Goal: Find specific page/section: Find specific page/section

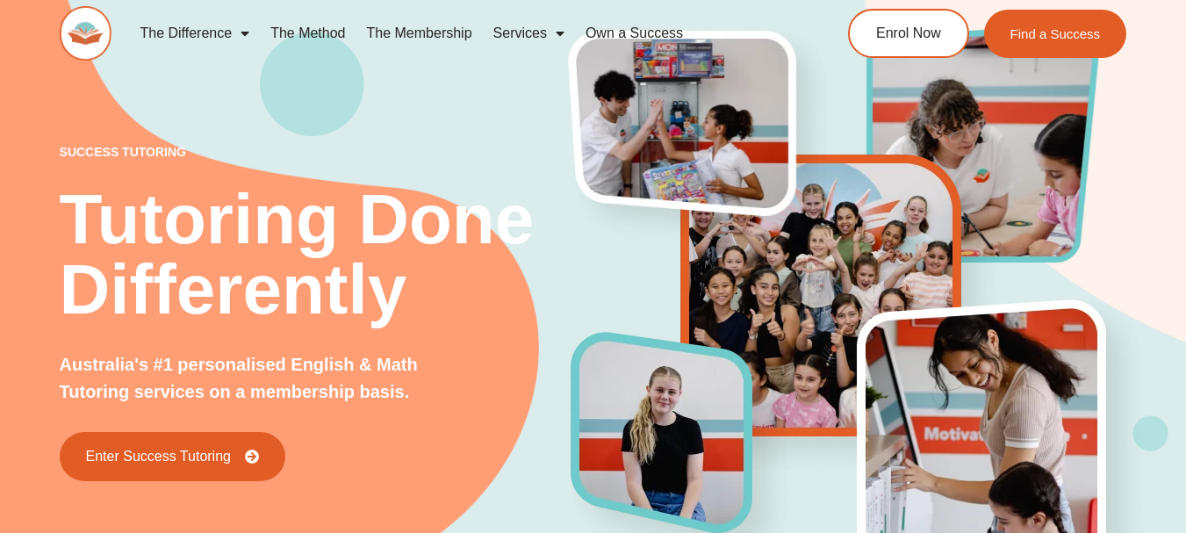
click at [454, 30] on link "The Membership" at bounding box center [419, 33] width 126 height 40
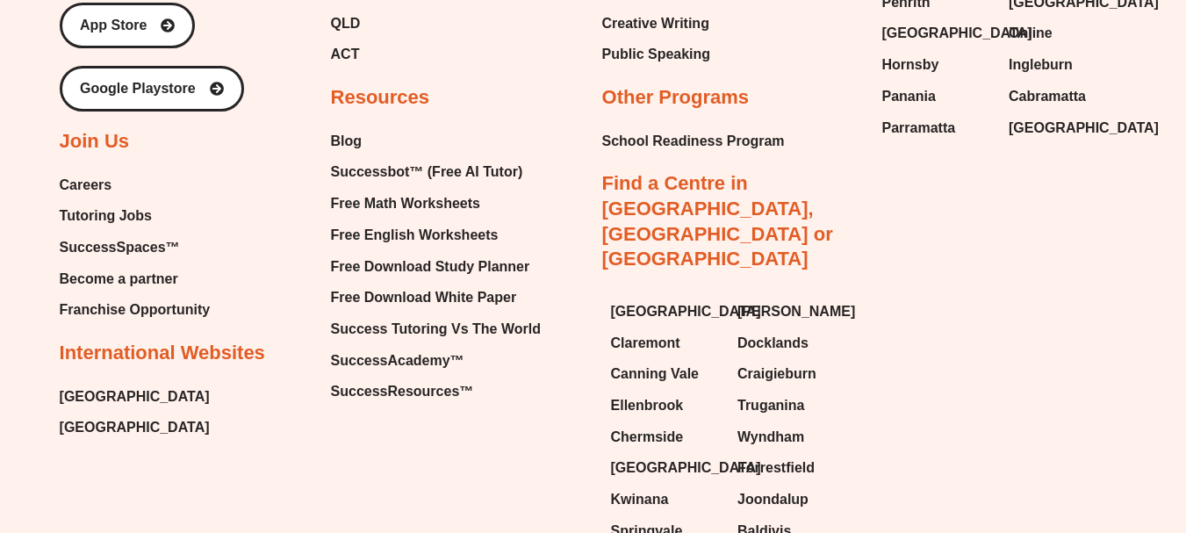
scroll to position [4806, 0]
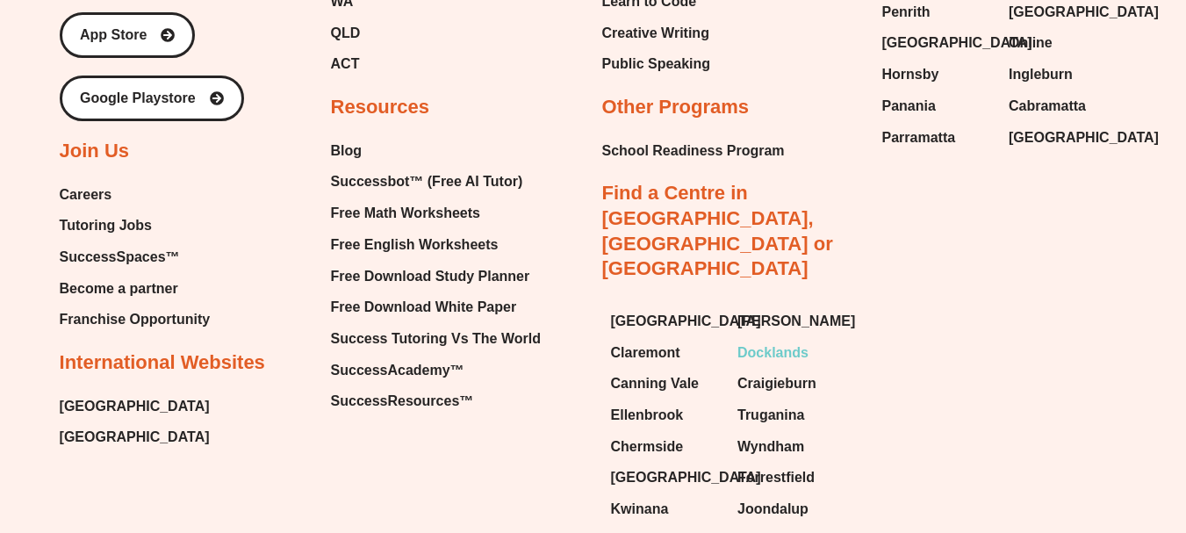
click at [783, 340] on span "Docklands" at bounding box center [772, 353] width 71 height 26
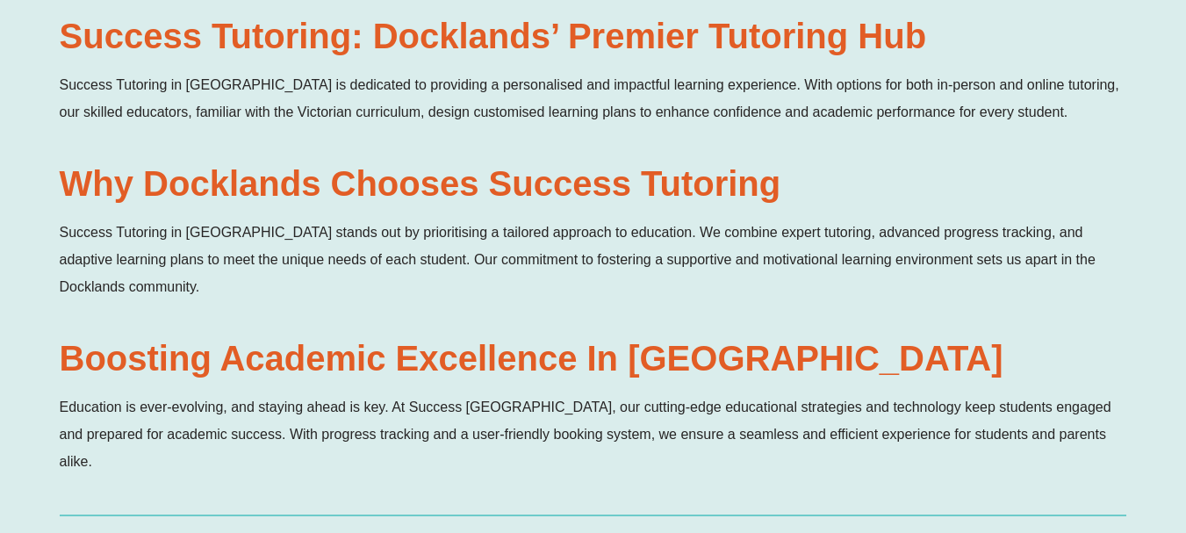
scroll to position [1506, 0]
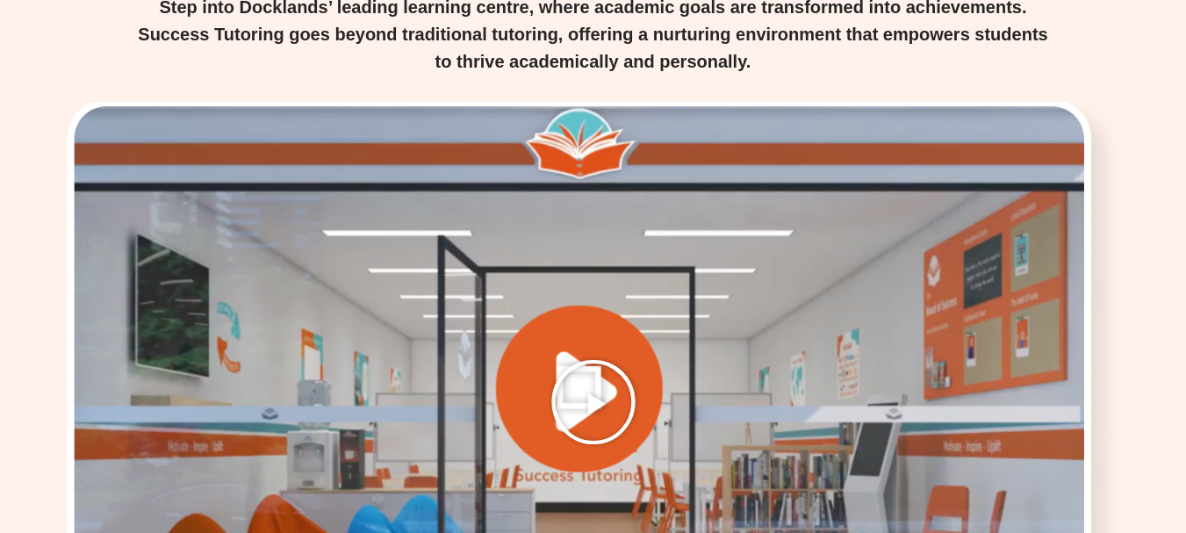
click at [593, 358] on icon "Play Video" at bounding box center [593, 402] width 88 height 88
